Goal: Navigation & Orientation: Go to known website

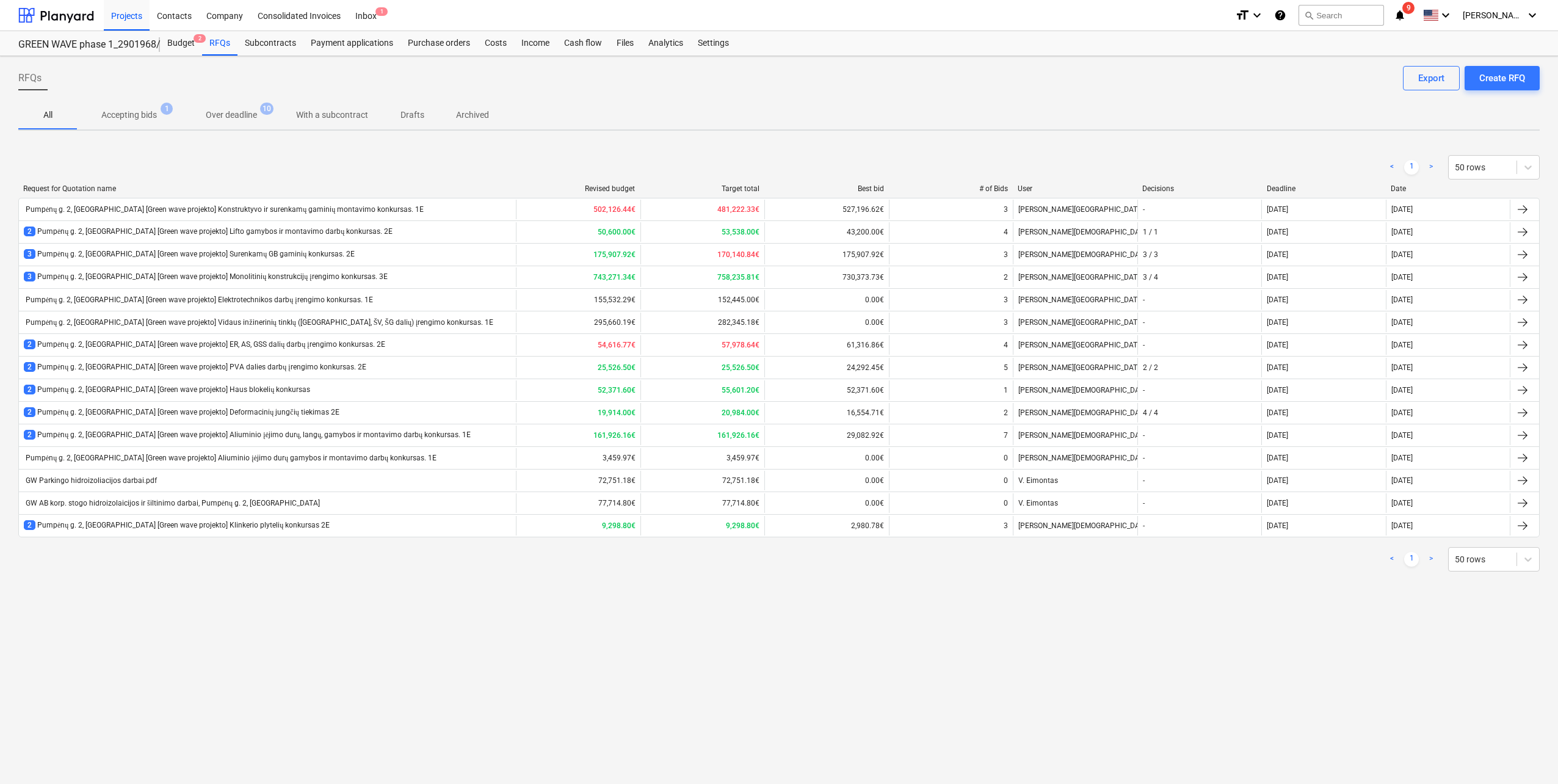
click at [226, 673] on div "RFQs Create RFQ Export All Accepting bids 1 Over deadline 10 With a subcontract…" at bounding box center [779, 420] width 1558 height 728
